Goal: Task Accomplishment & Management: Manage account settings

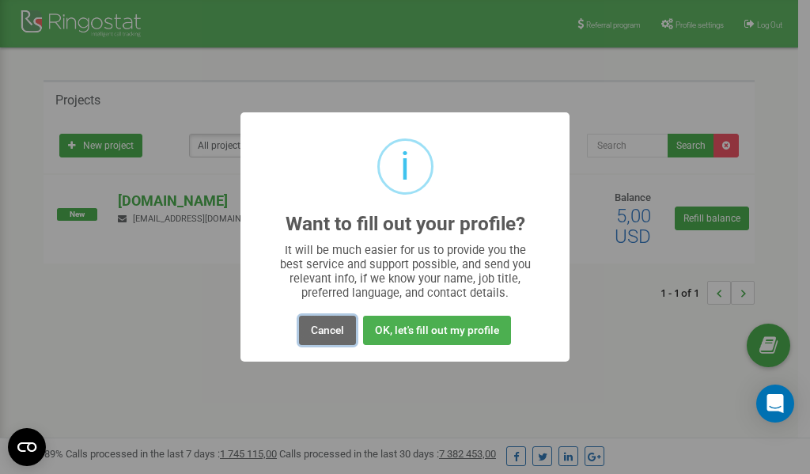
click at [329, 331] on button "Cancel" at bounding box center [327, 330] width 57 height 29
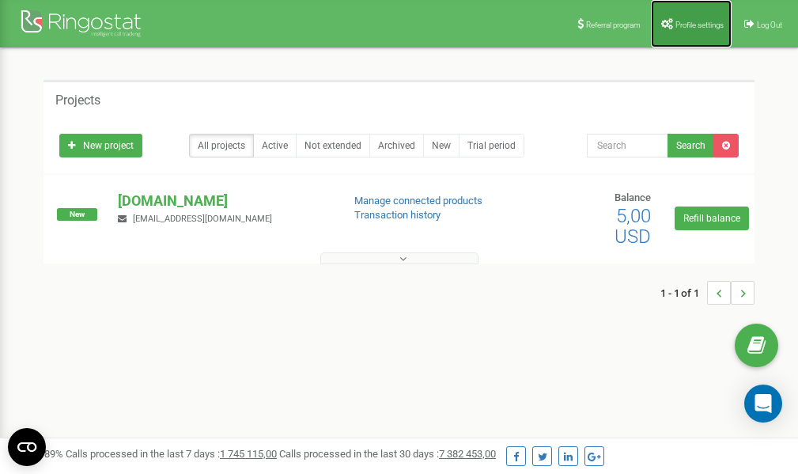
click at [688, 27] on span "Profile settings" at bounding box center [699, 25] width 48 height 9
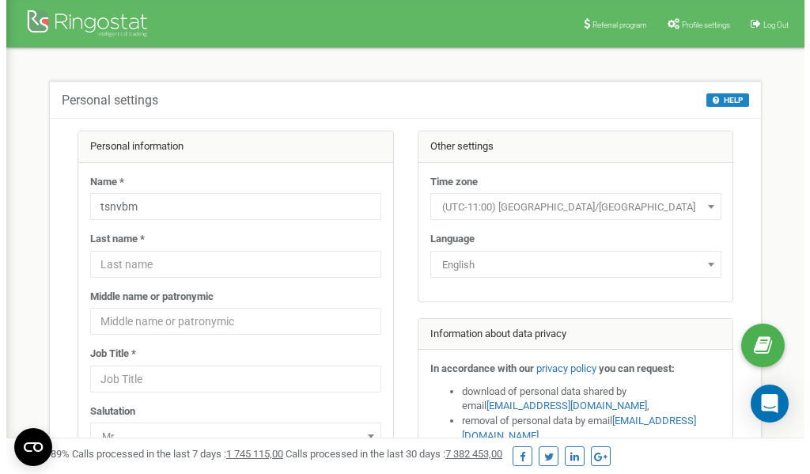
scroll to position [79, 0]
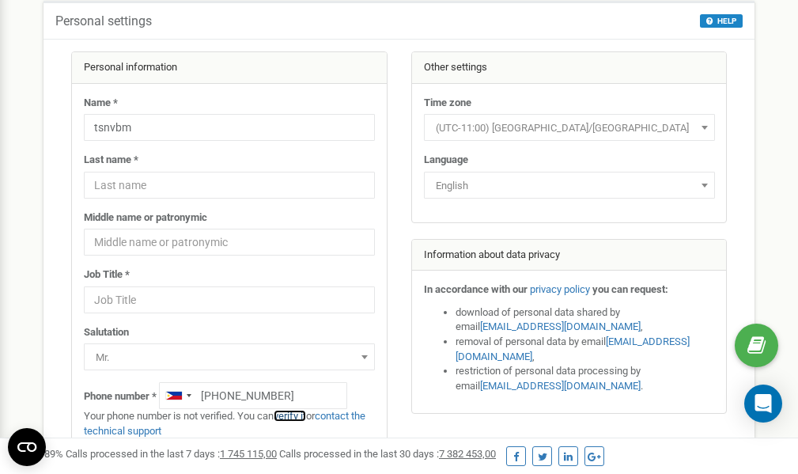
click at [295, 417] on link "verify it" at bounding box center [290, 416] width 32 height 12
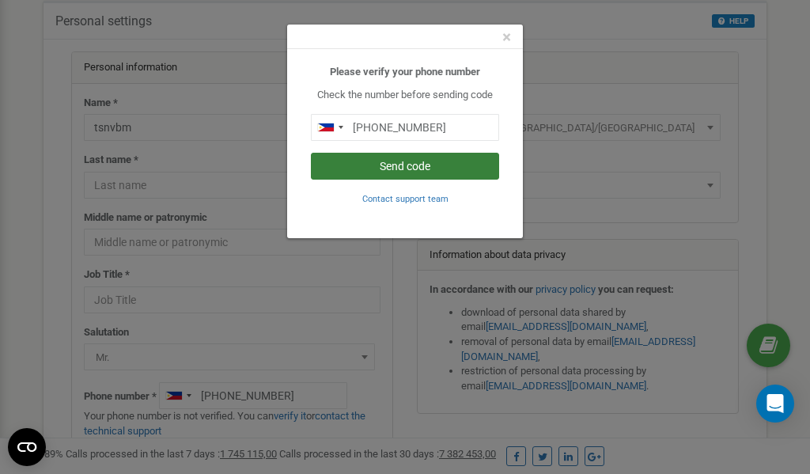
click at [436, 165] on button "Send code" at bounding box center [405, 166] width 188 height 27
